Goal: Information Seeking & Learning: Learn about a topic

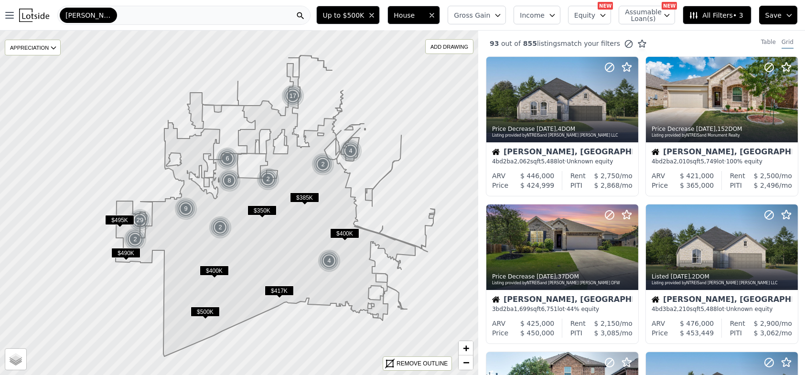
click at [106, 12] on div "Mckinney" at bounding box center [183, 15] width 253 height 19
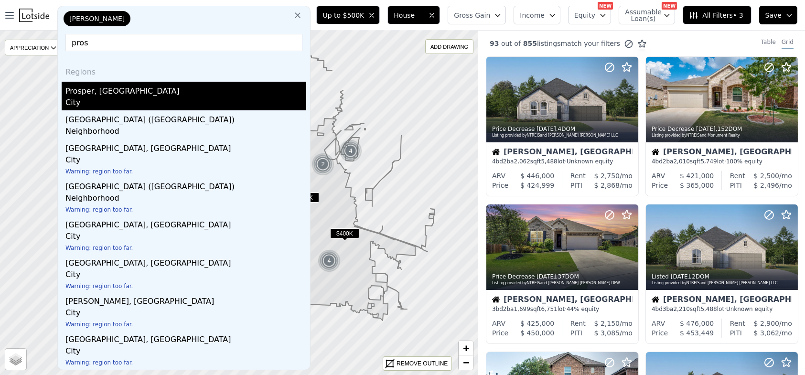
type input "pros"
click at [106, 95] on div "Prosper, TX" at bounding box center [185, 89] width 241 height 15
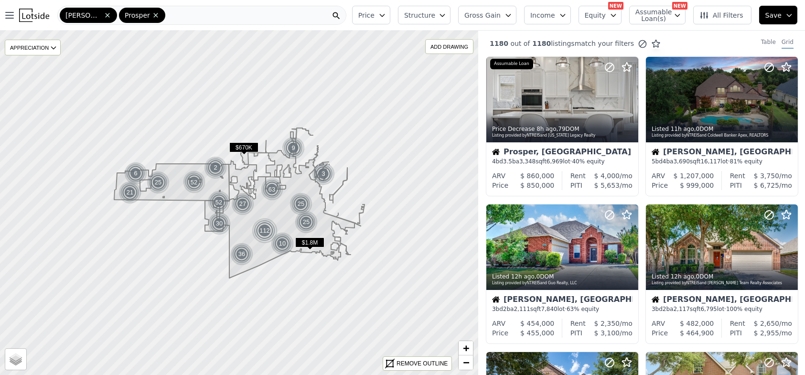
click at [172, 16] on div "Mckinney Prosper" at bounding box center [201, 15] width 289 height 19
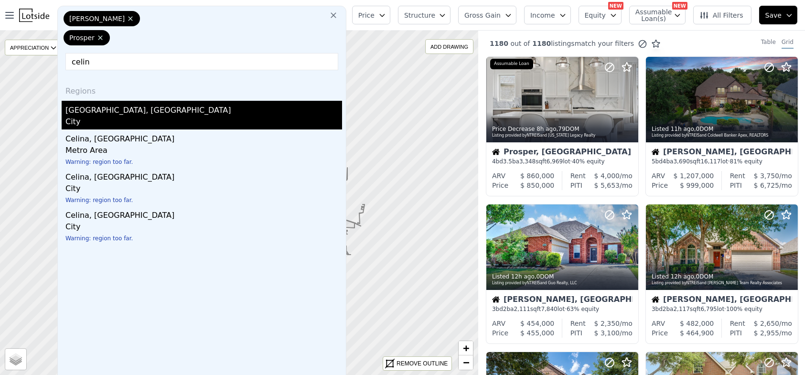
type input "celin"
click at [129, 113] on div "Celina, TX" at bounding box center [203, 108] width 277 height 15
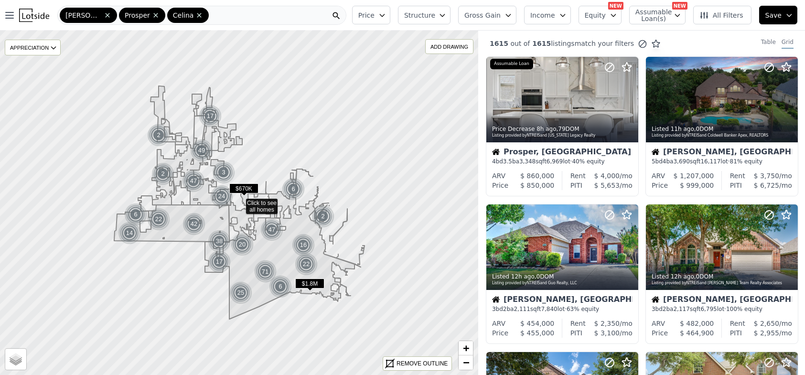
click at [218, 17] on div "Mckinney Prosper Celina" at bounding box center [201, 15] width 289 height 19
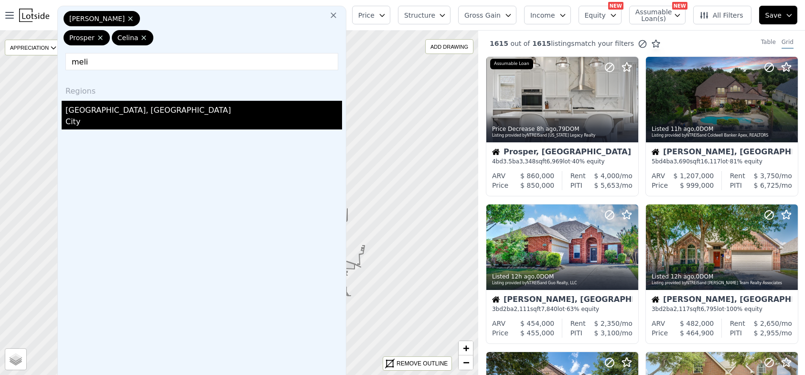
type input "meli"
click at [153, 121] on div "City" at bounding box center [203, 122] width 277 height 13
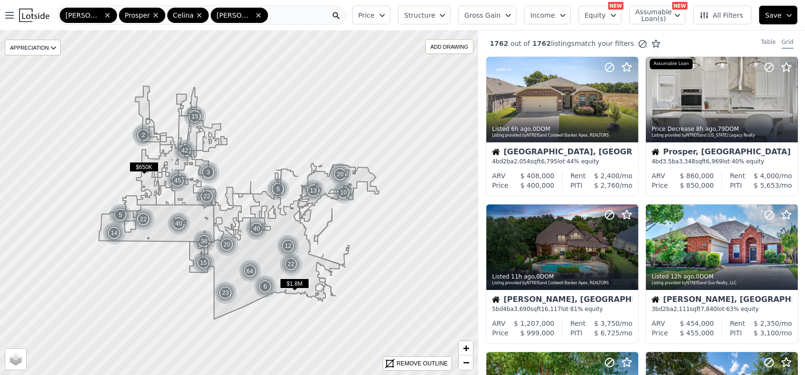
click at [390, 12] on button "Price" at bounding box center [371, 15] width 38 height 19
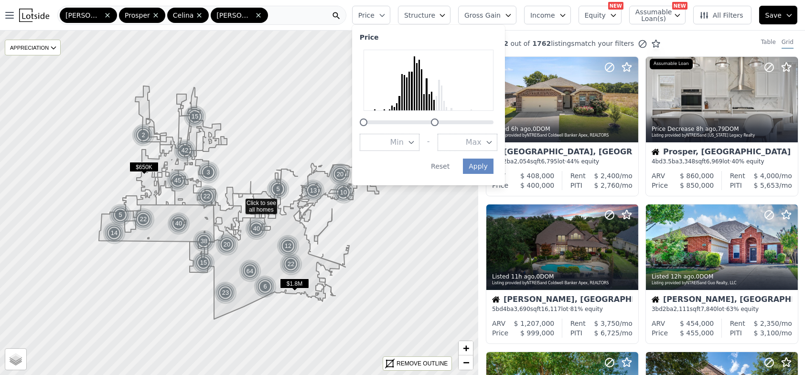
drag, startPoint x: 509, startPoint y: 124, endPoint x: 450, endPoint y: 129, distance: 59.9
click at [450, 129] on div "Price Min - Max Apply Reset" at bounding box center [428, 105] width 153 height 161
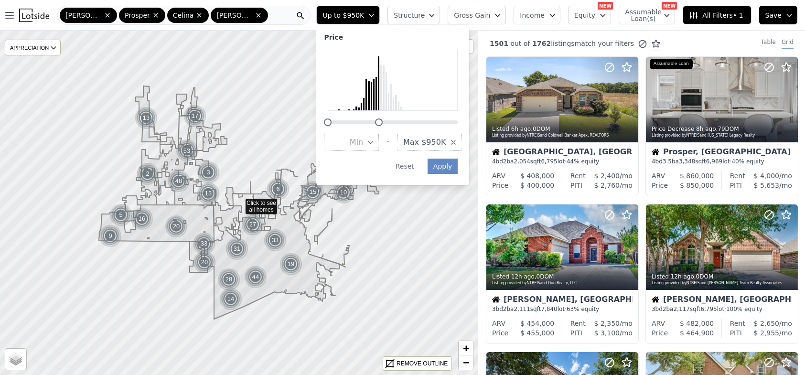
drag, startPoint x: 420, startPoint y: 122, endPoint x: 399, endPoint y: 126, distance: 20.4
click at [399, 126] on div "Price Min - Max $950K Apply Reset" at bounding box center [392, 105] width 153 height 161
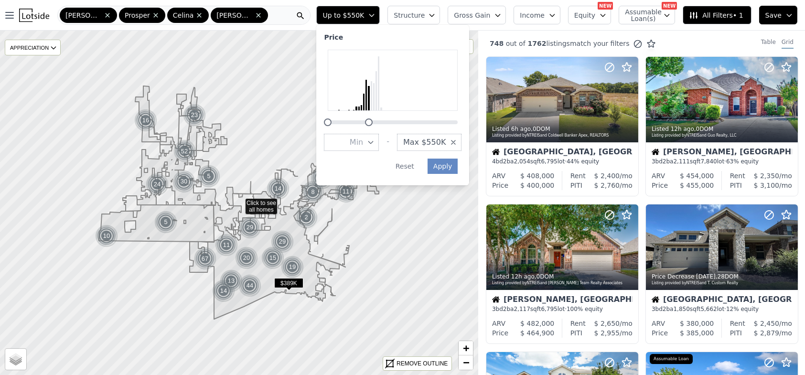
drag, startPoint x: 398, startPoint y: 123, endPoint x: 388, endPoint y: 125, distance: 9.8
click at [373, 125] on div at bounding box center [369, 122] width 8 height 8
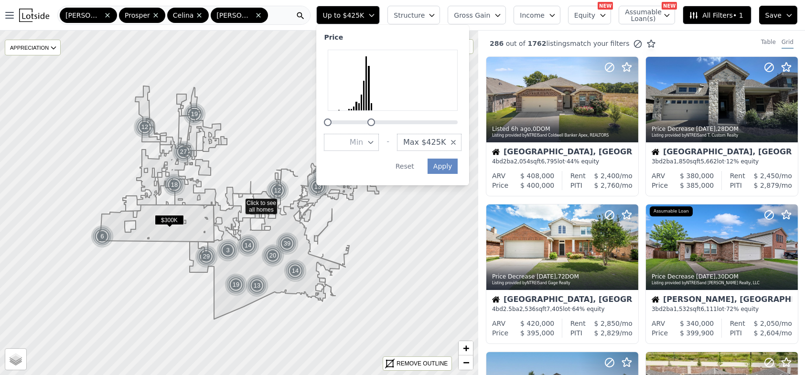
click at [375, 123] on div at bounding box center [371, 122] width 8 height 8
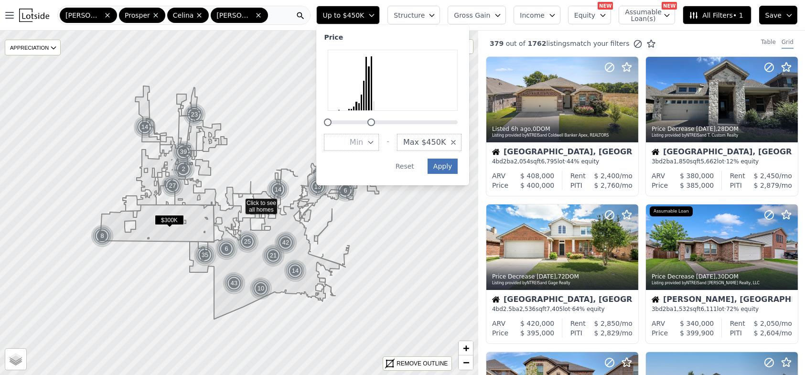
click at [458, 166] on button "Apply" at bounding box center [443, 166] width 31 height 15
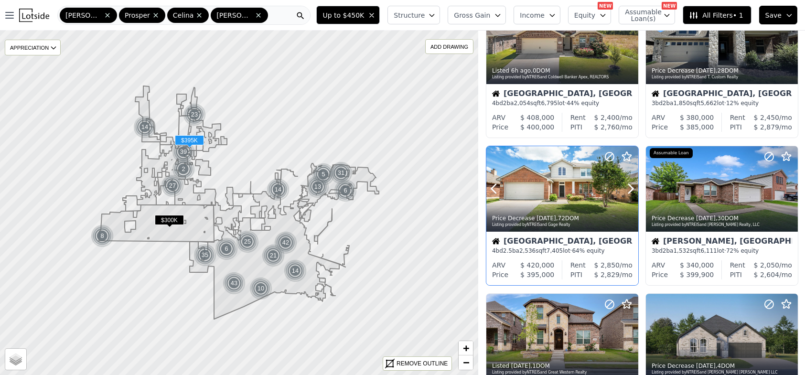
scroll to position [59, 0]
click at [440, 15] on button "Structure" at bounding box center [413, 15] width 53 height 19
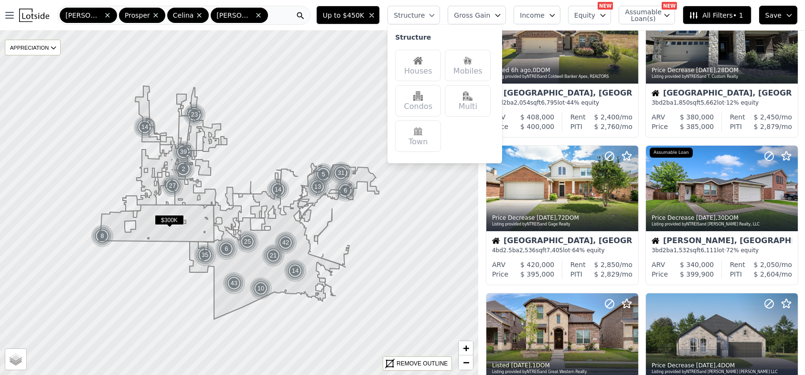
click at [423, 57] on img at bounding box center [418, 61] width 10 height 10
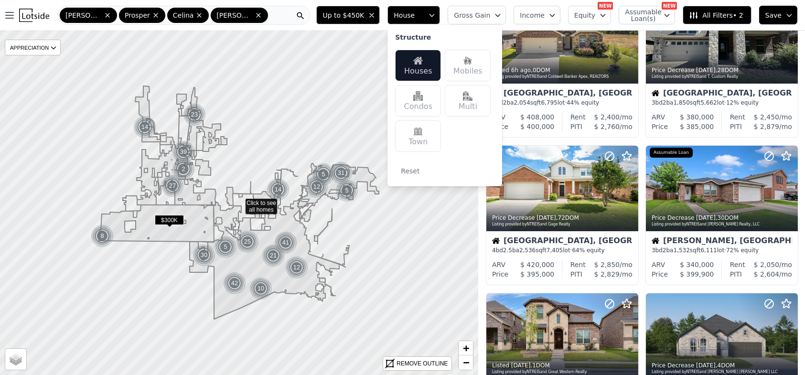
click at [699, 15] on icon at bounding box center [694, 16] width 10 height 10
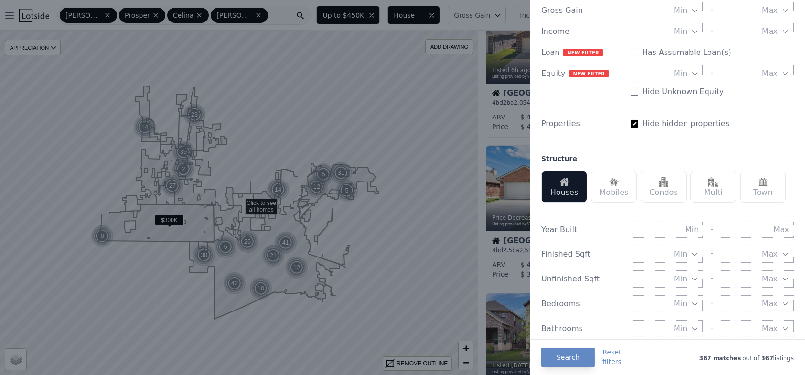
scroll to position [157, 0]
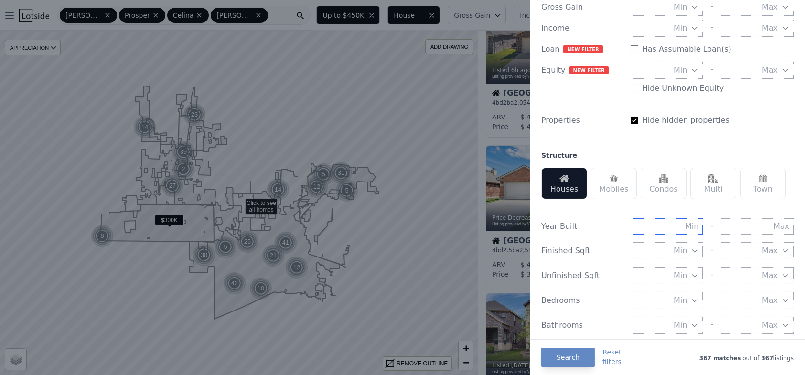
click at [683, 232] on input "text" at bounding box center [667, 226] width 73 height 16
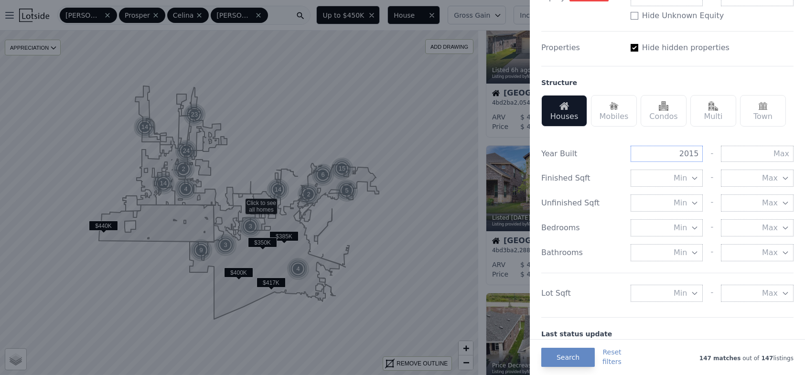
scroll to position [231, 0]
type input "2015"
click at [687, 295] on button "Min" at bounding box center [667, 291] width 73 height 17
click at [697, 272] on div "Lot Sqft Min 0 sqft 5000 sqft 10000 sqft 15000 sqft 20000 sqft 25000 sqft 30000…" at bounding box center [667, 285] width 252 height 29
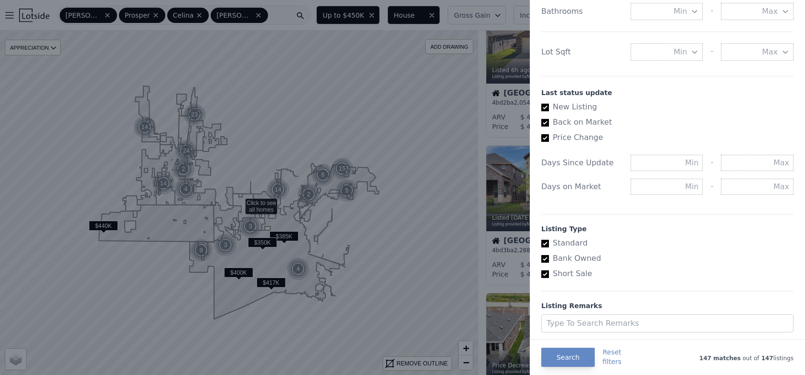
scroll to position [471, 0]
click at [561, 357] on button "Search" at bounding box center [568, 357] width 54 height 19
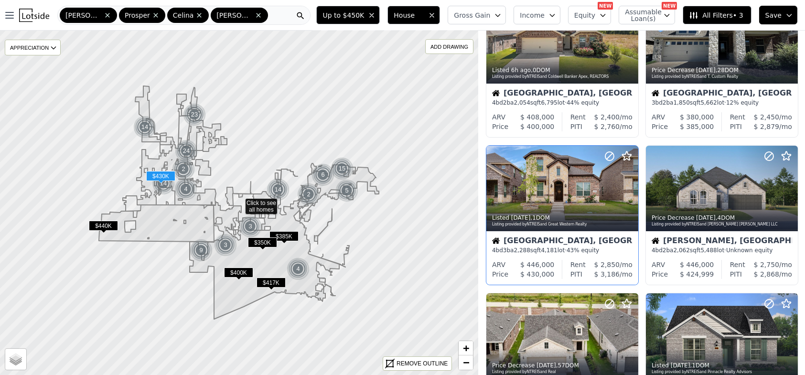
scroll to position [0, 0]
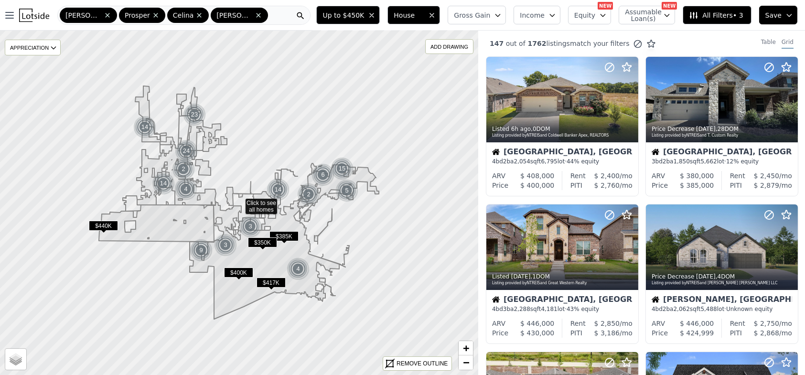
click at [709, 13] on span "All Filters • 3" at bounding box center [716, 16] width 54 height 10
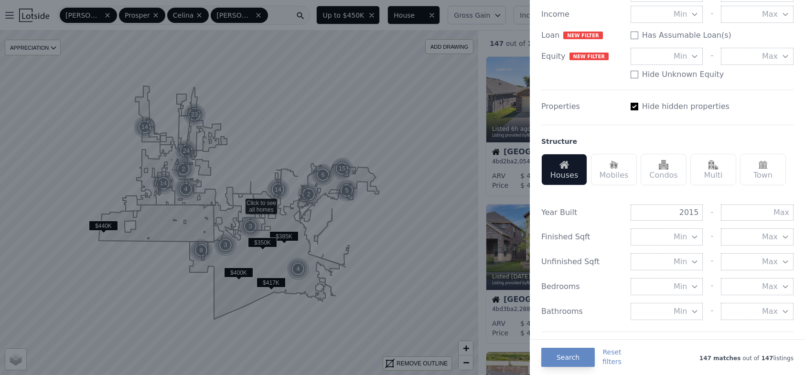
scroll to position [174, 0]
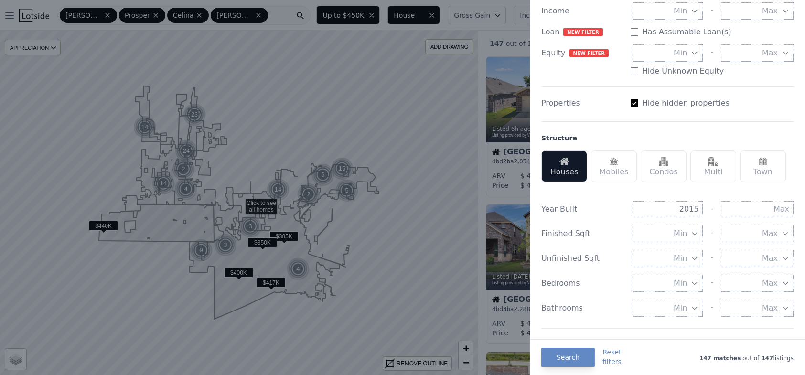
drag, startPoint x: 676, startPoint y: 235, endPoint x: 693, endPoint y: 232, distance: 17.0
click at [693, 232] on icon "button" at bounding box center [695, 234] width 8 height 8
click at [672, 290] on button "2000 sqft" at bounding box center [667, 287] width 73 height 17
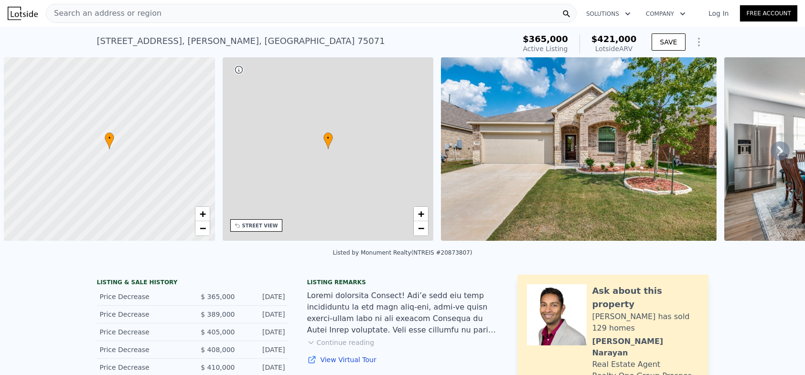
scroll to position [0, 3]
